Goal: Navigation & Orientation: Find specific page/section

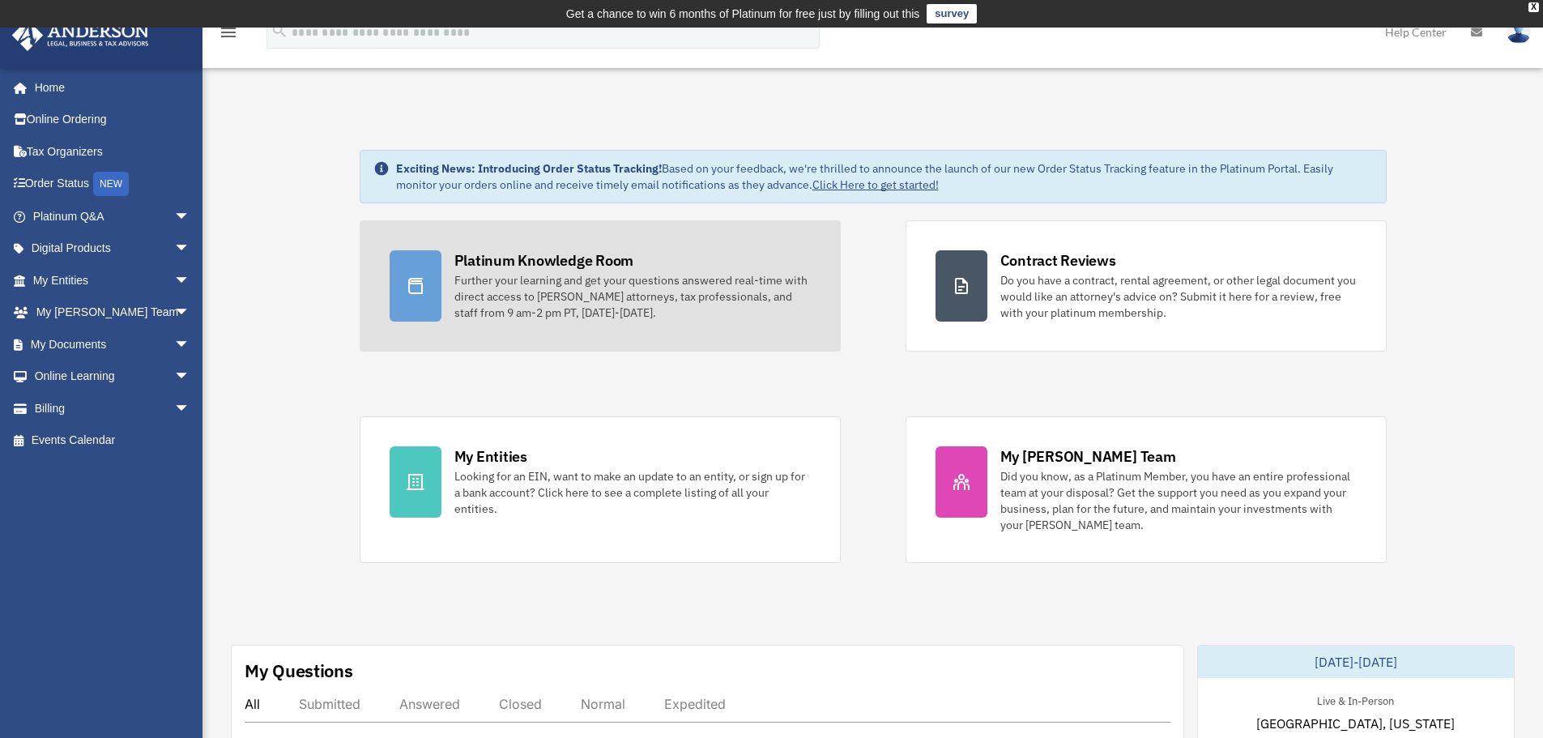
click at [471, 266] on div "Platinum Knowledge Room" at bounding box center [545, 260] width 180 height 20
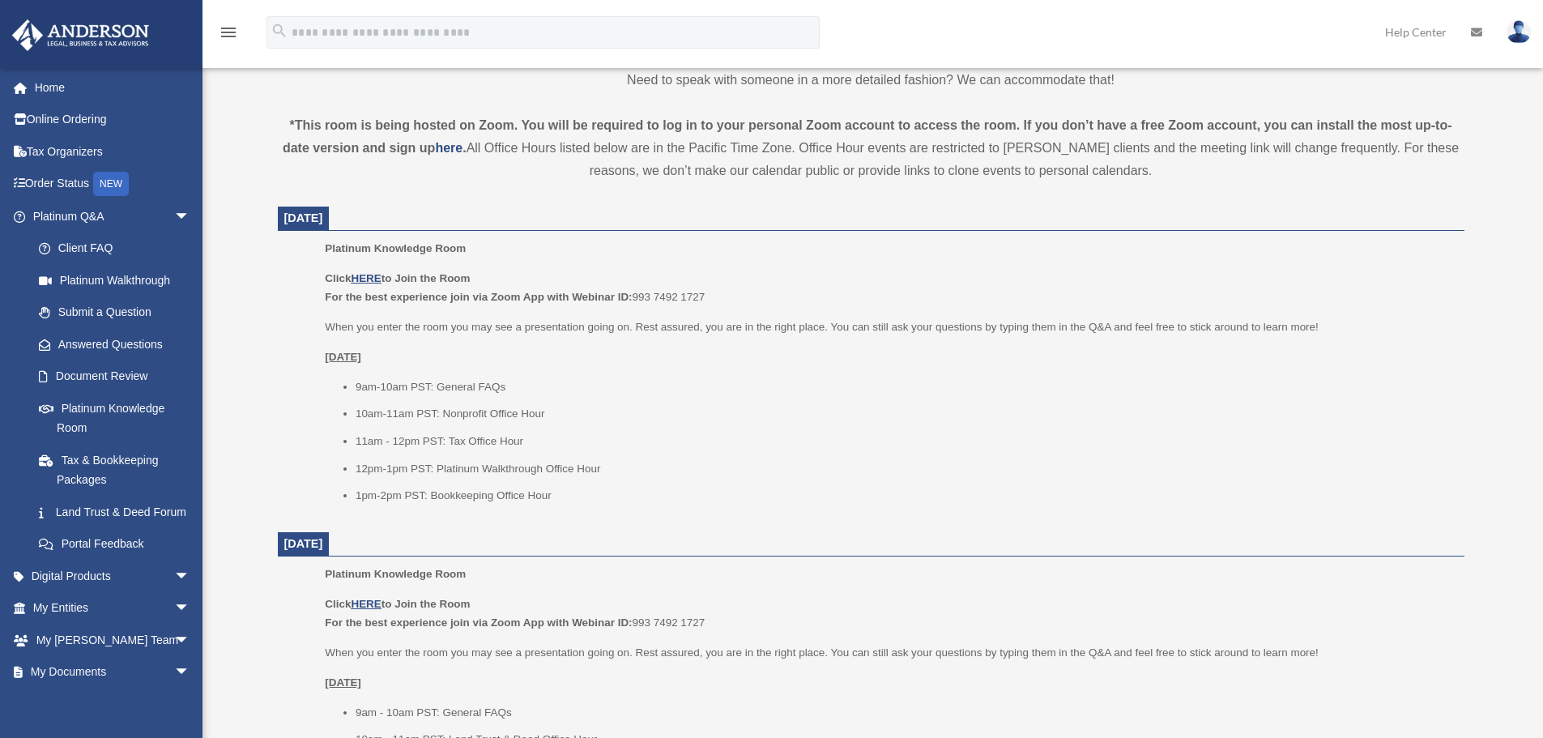
scroll to position [677, 0]
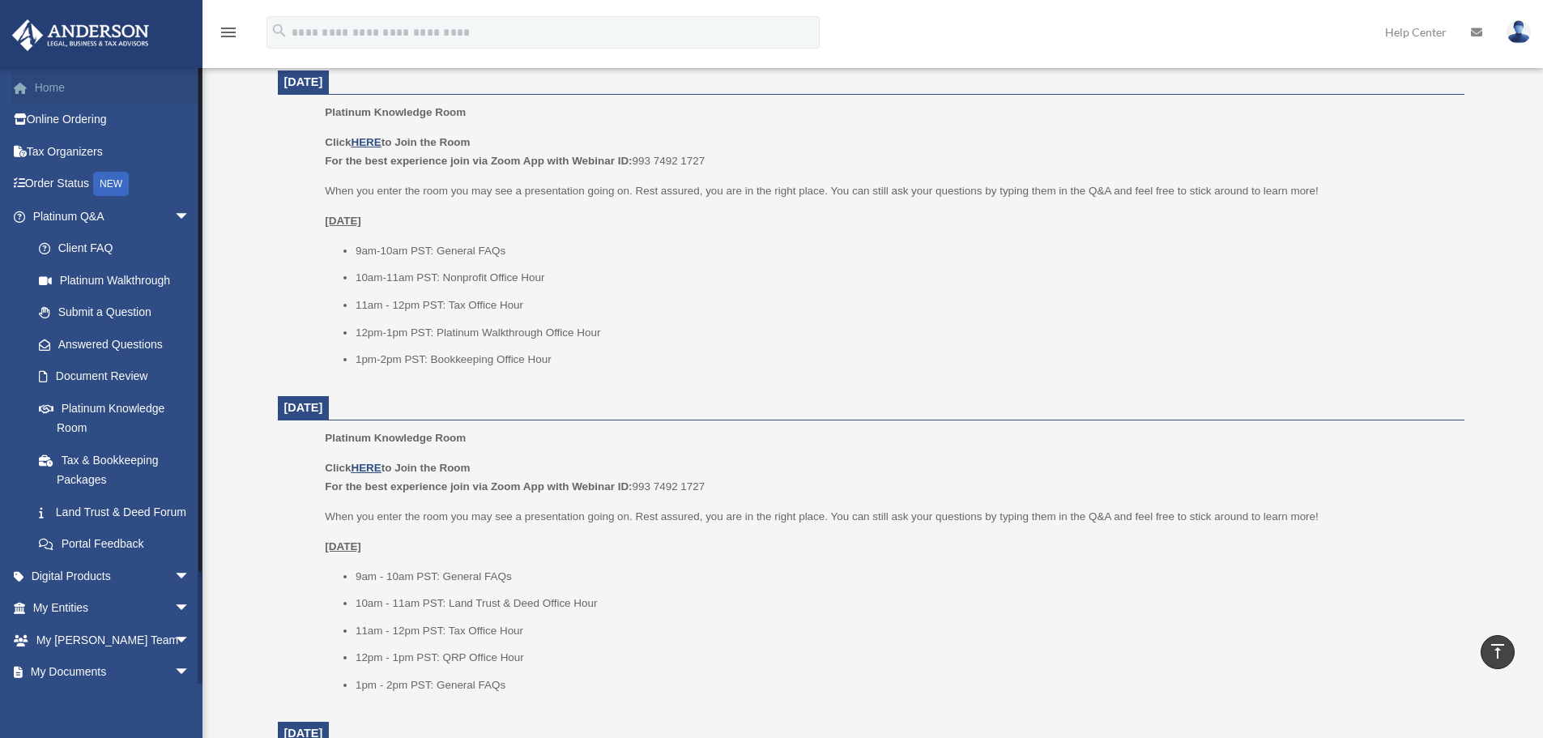
click at [119, 99] on link "Home" at bounding box center [112, 87] width 203 height 32
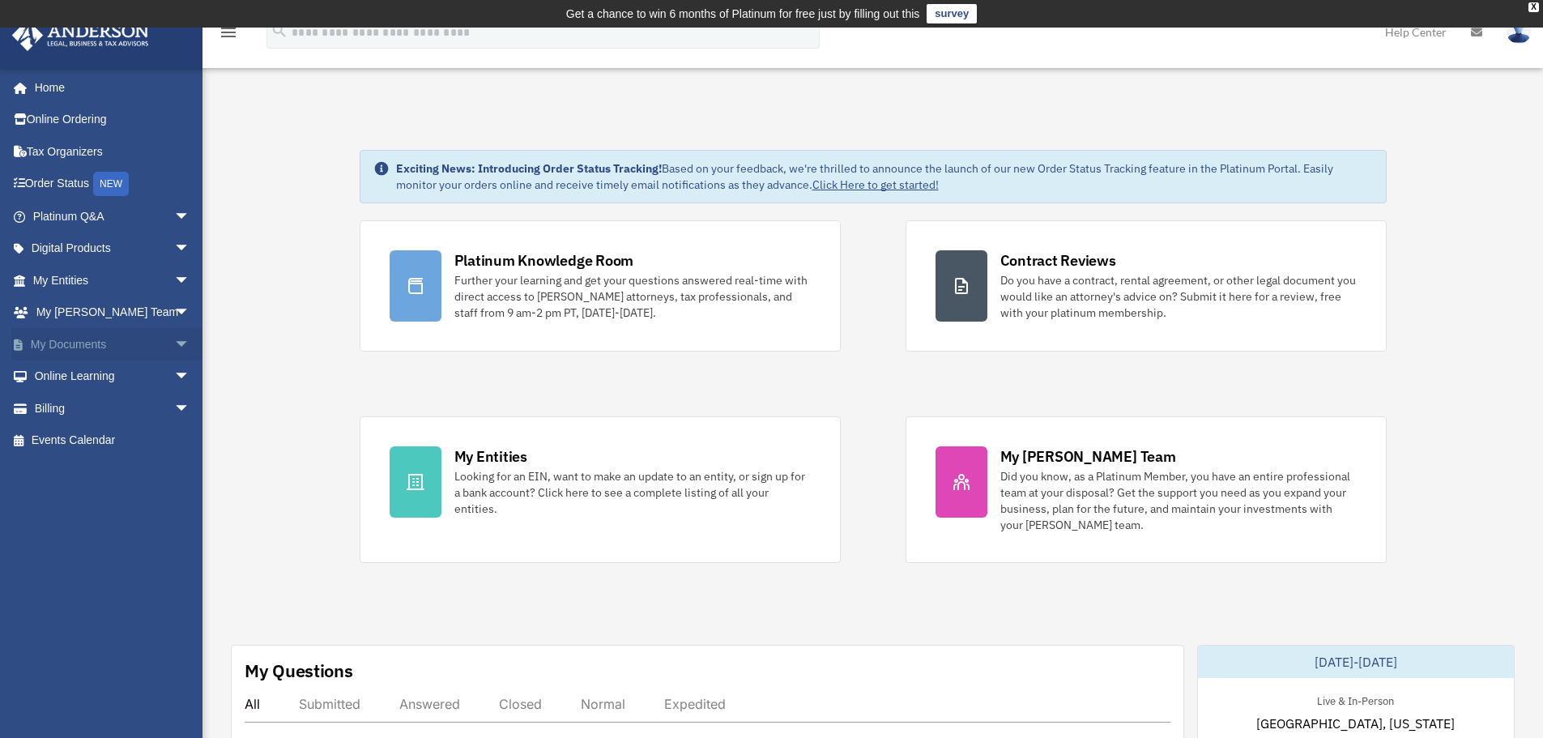
click at [174, 339] on span "arrow_drop_down" at bounding box center [190, 344] width 32 height 33
click at [174, 340] on span "arrow_drop_up" at bounding box center [190, 344] width 32 height 33
click at [174, 318] on span "arrow_drop_down" at bounding box center [190, 313] width 32 height 33
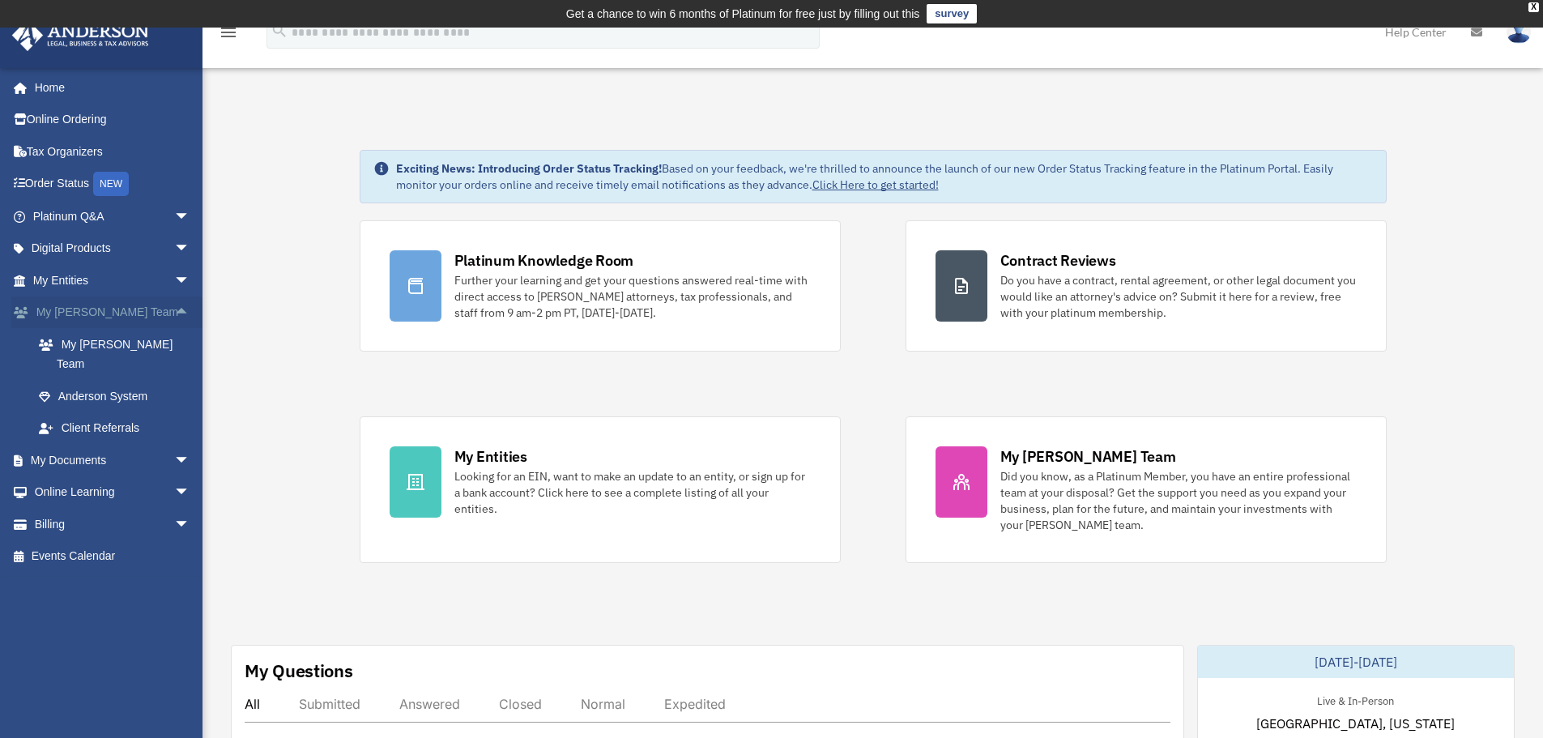
click at [174, 318] on span "arrow_drop_up" at bounding box center [190, 313] width 32 height 33
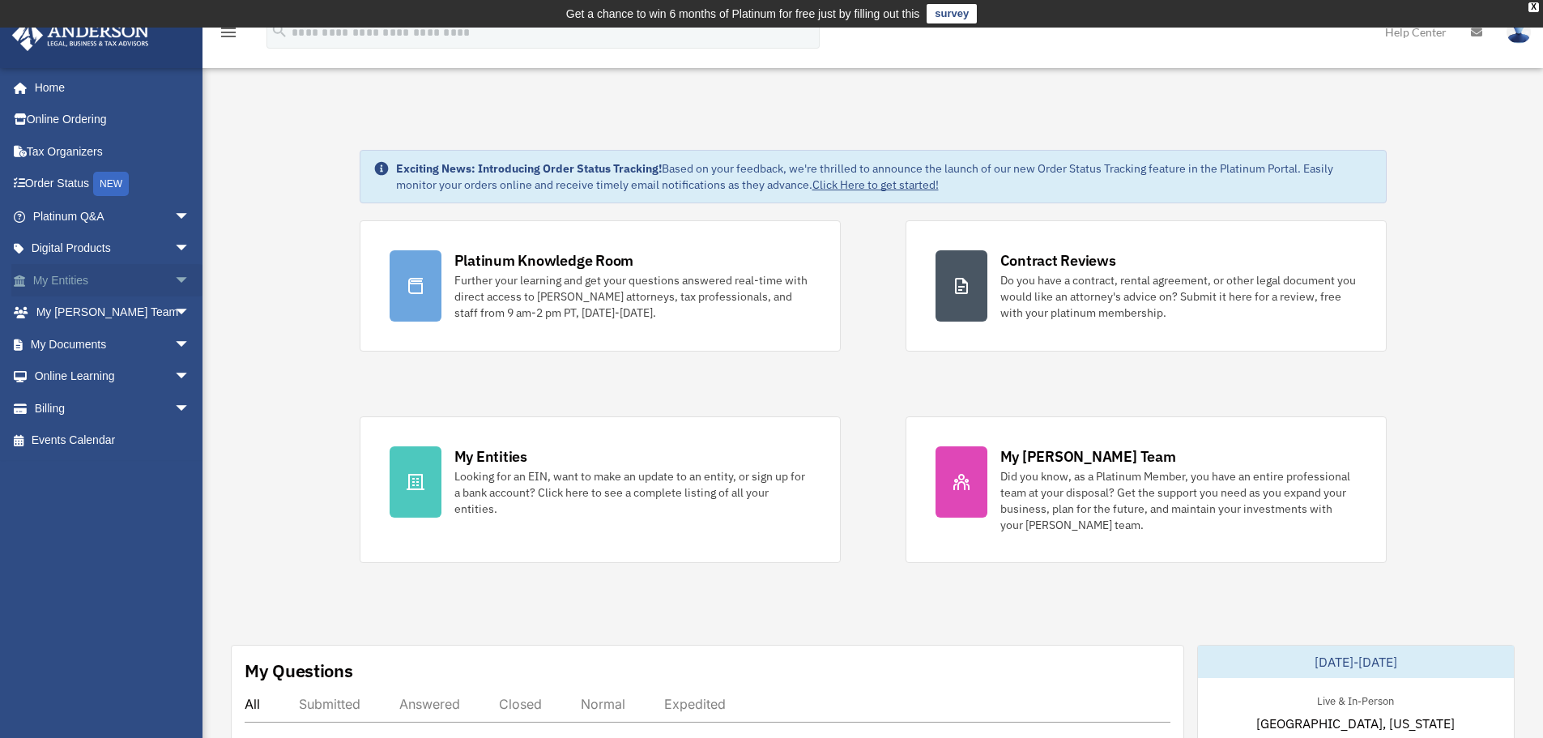
click at [174, 286] on span "arrow_drop_down" at bounding box center [190, 280] width 32 height 33
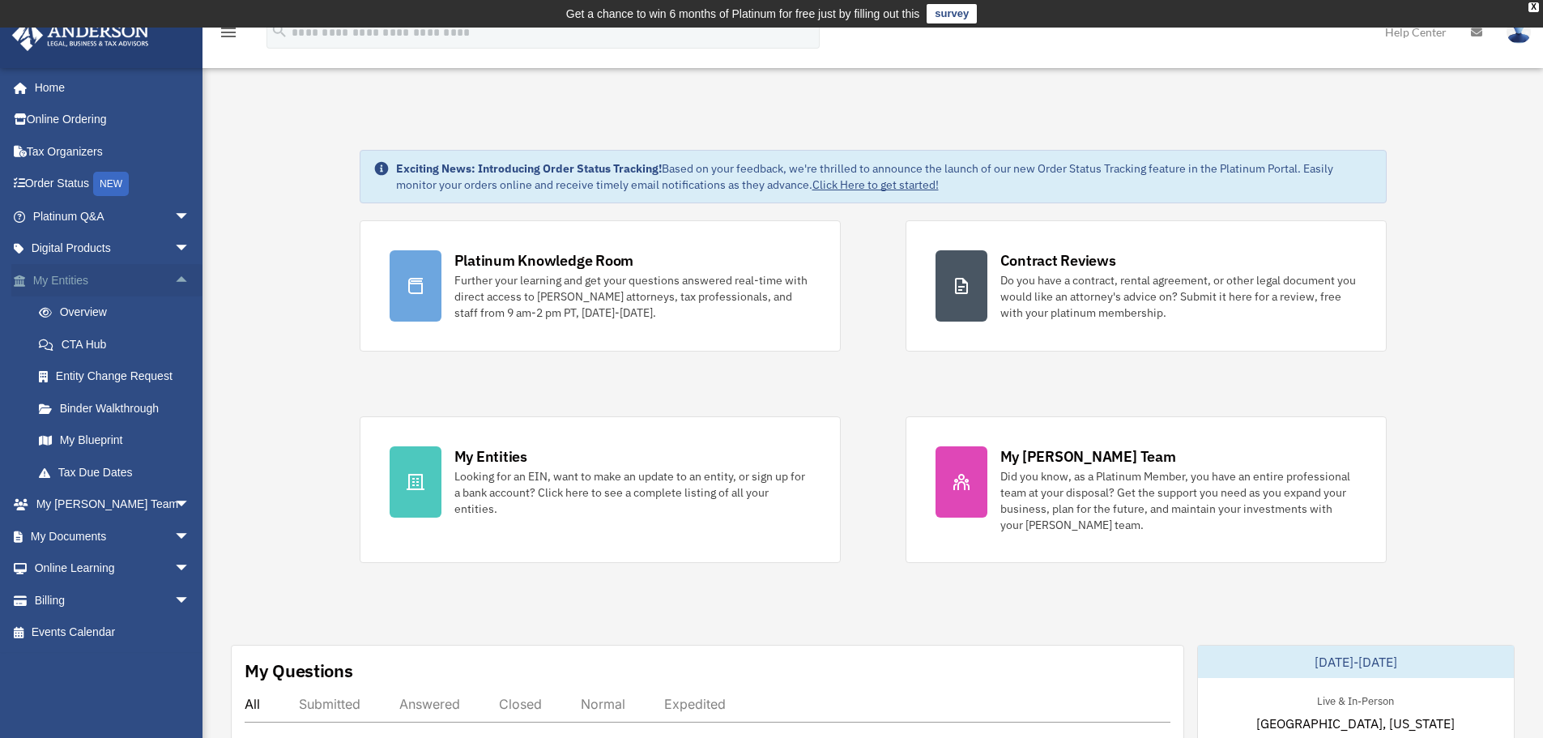
click at [174, 285] on span "arrow_drop_up" at bounding box center [190, 280] width 32 height 33
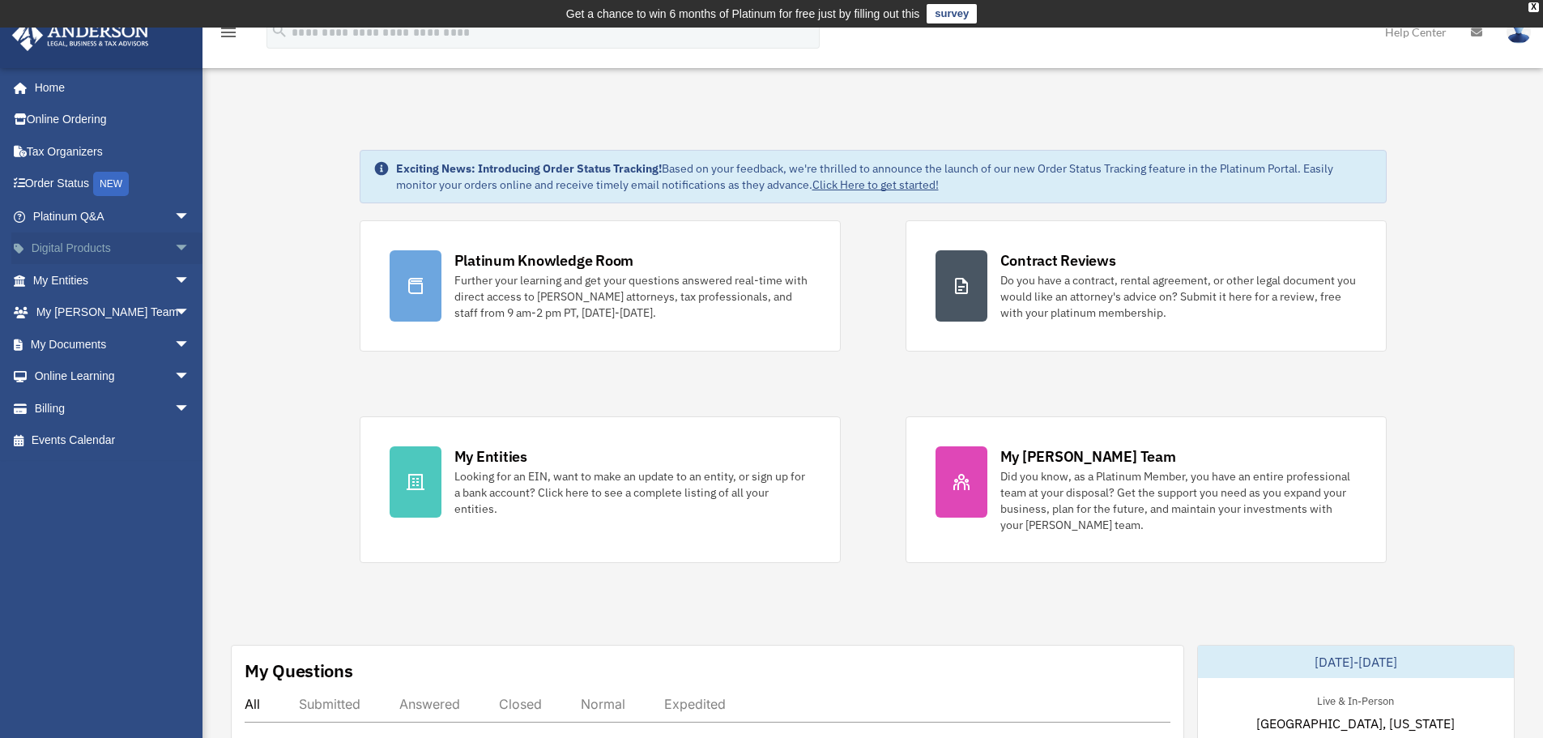
click at [177, 241] on span "arrow_drop_down" at bounding box center [190, 249] width 32 height 33
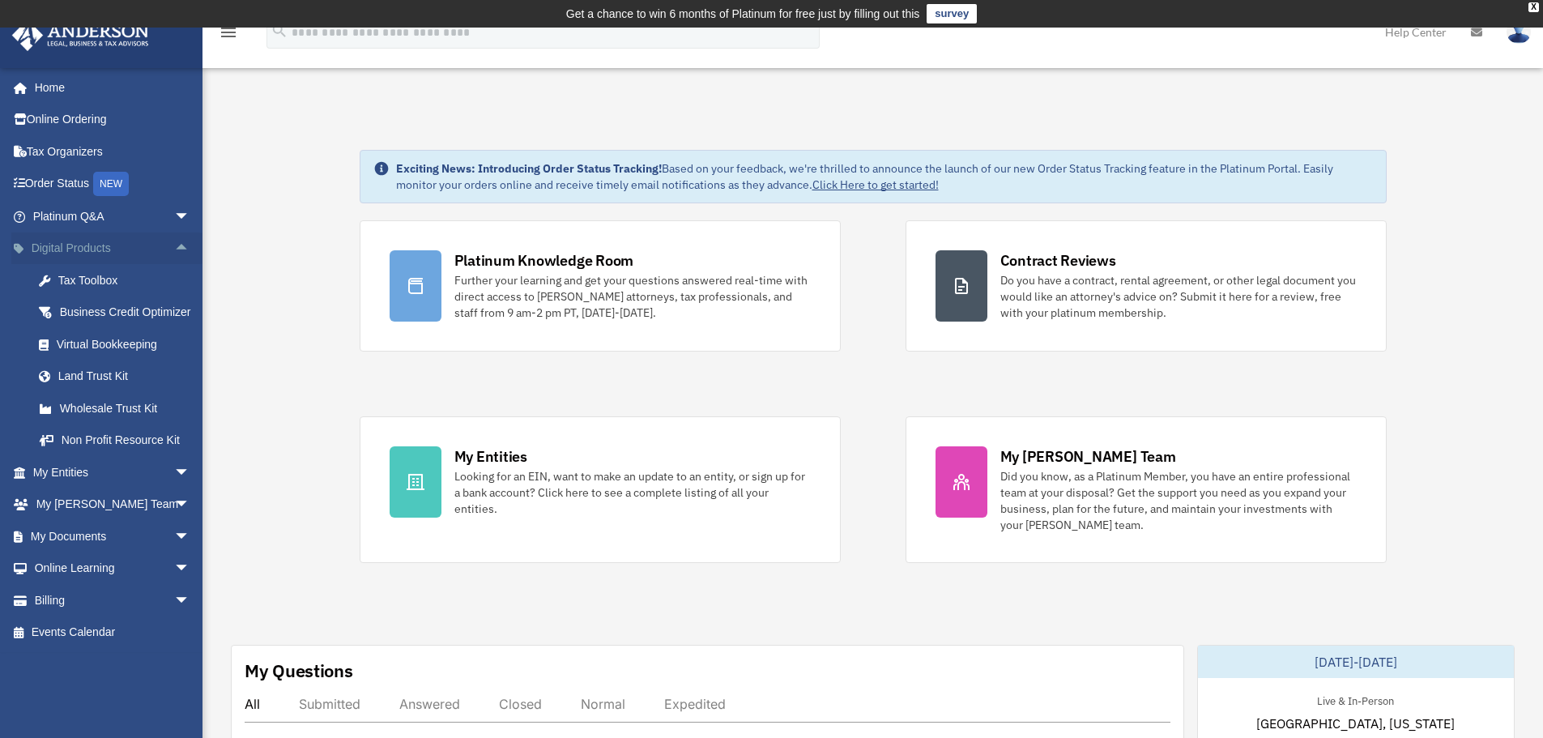
click at [177, 241] on span "arrow_drop_up" at bounding box center [190, 249] width 32 height 33
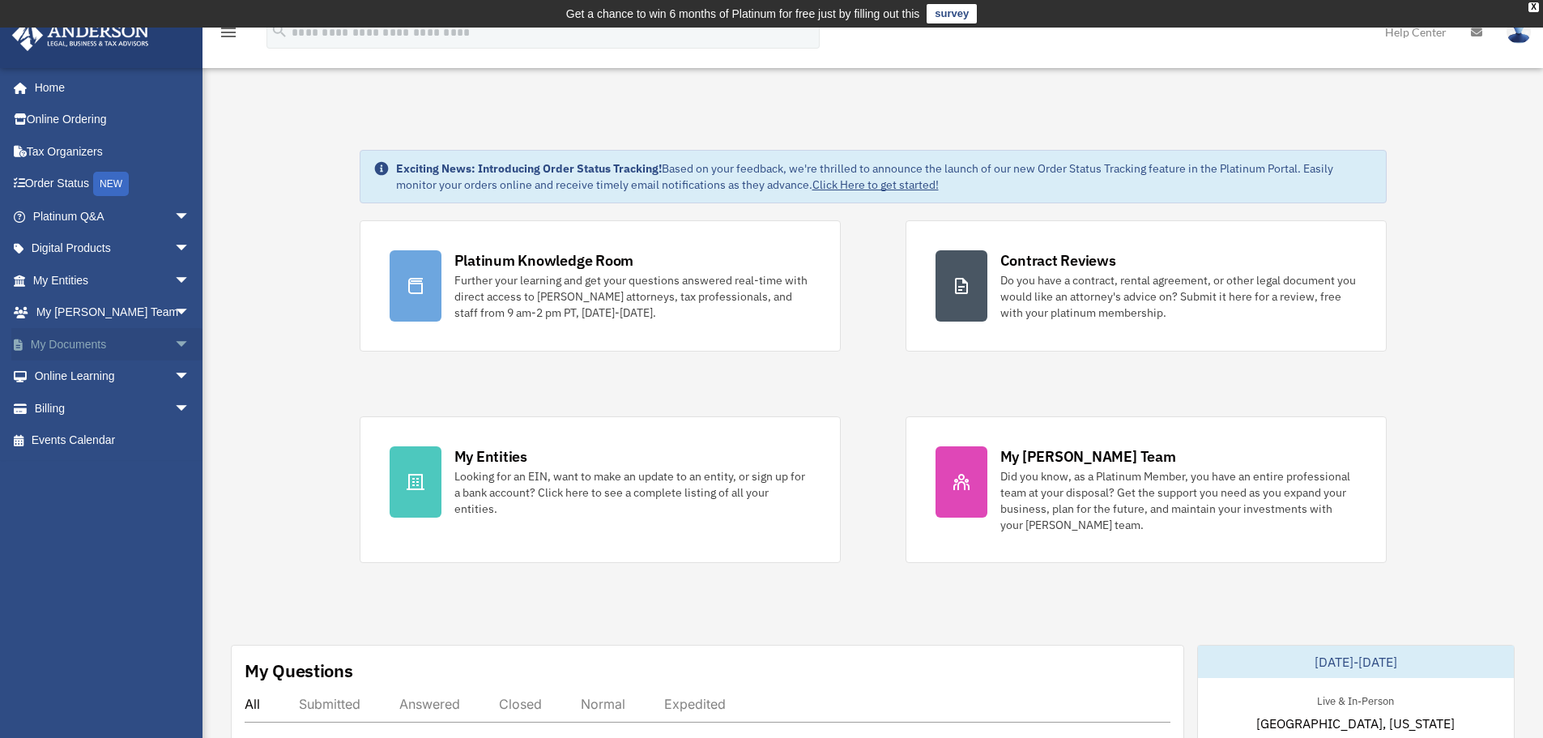
click at [178, 348] on span "arrow_drop_down" at bounding box center [190, 344] width 32 height 33
click at [174, 507] on span "arrow_drop_down" at bounding box center [190, 505] width 32 height 33
